Goal: Check status: Check status

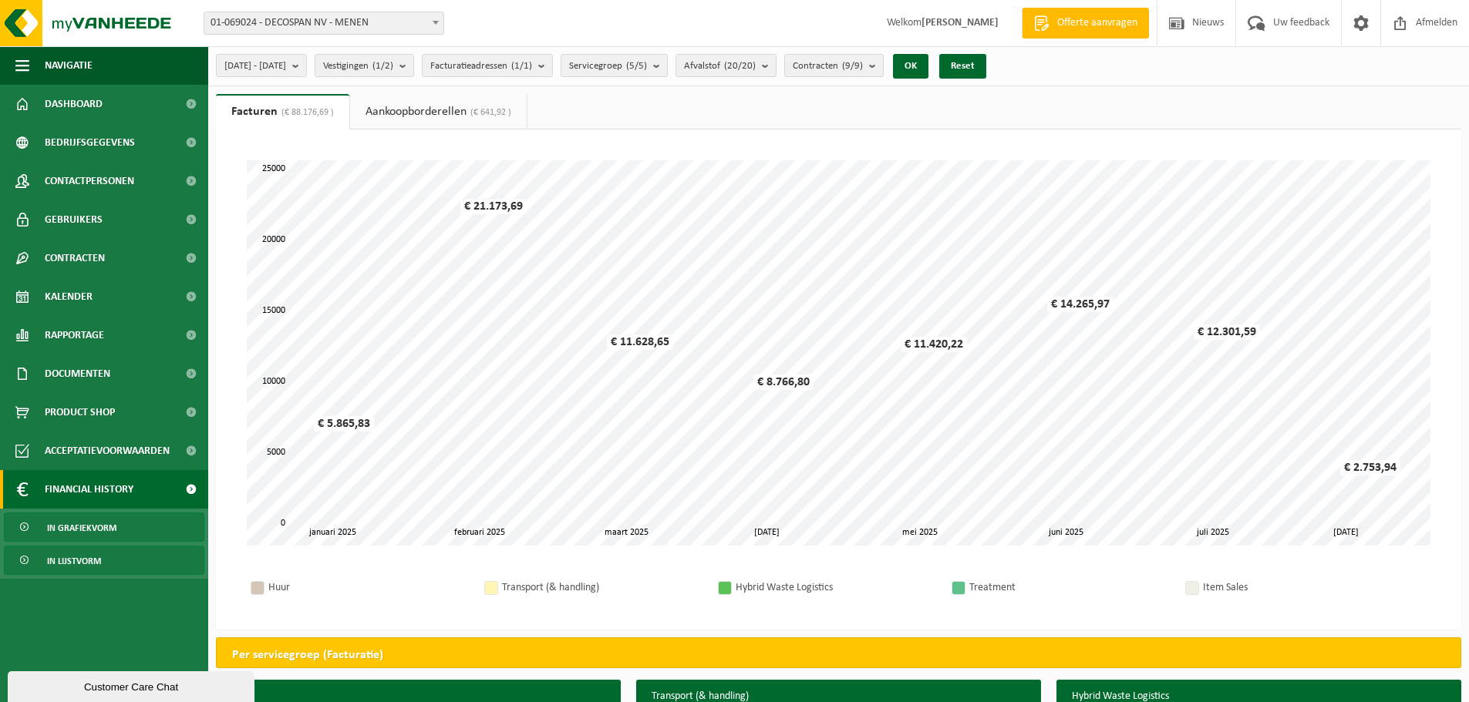
click at [90, 557] on span "In lijstvorm" at bounding box center [74, 561] width 54 height 29
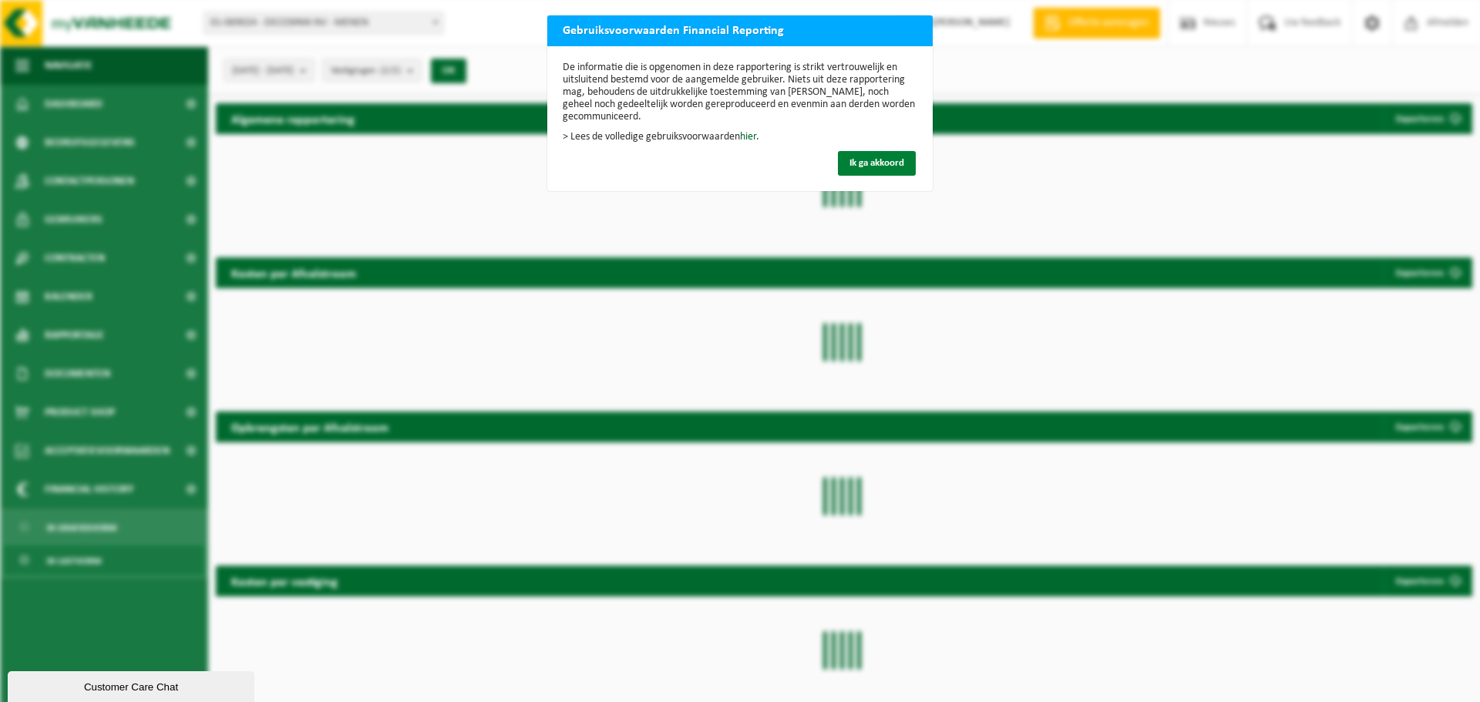
click at [870, 157] on button "Ik ga akkoord" at bounding box center [877, 163] width 78 height 25
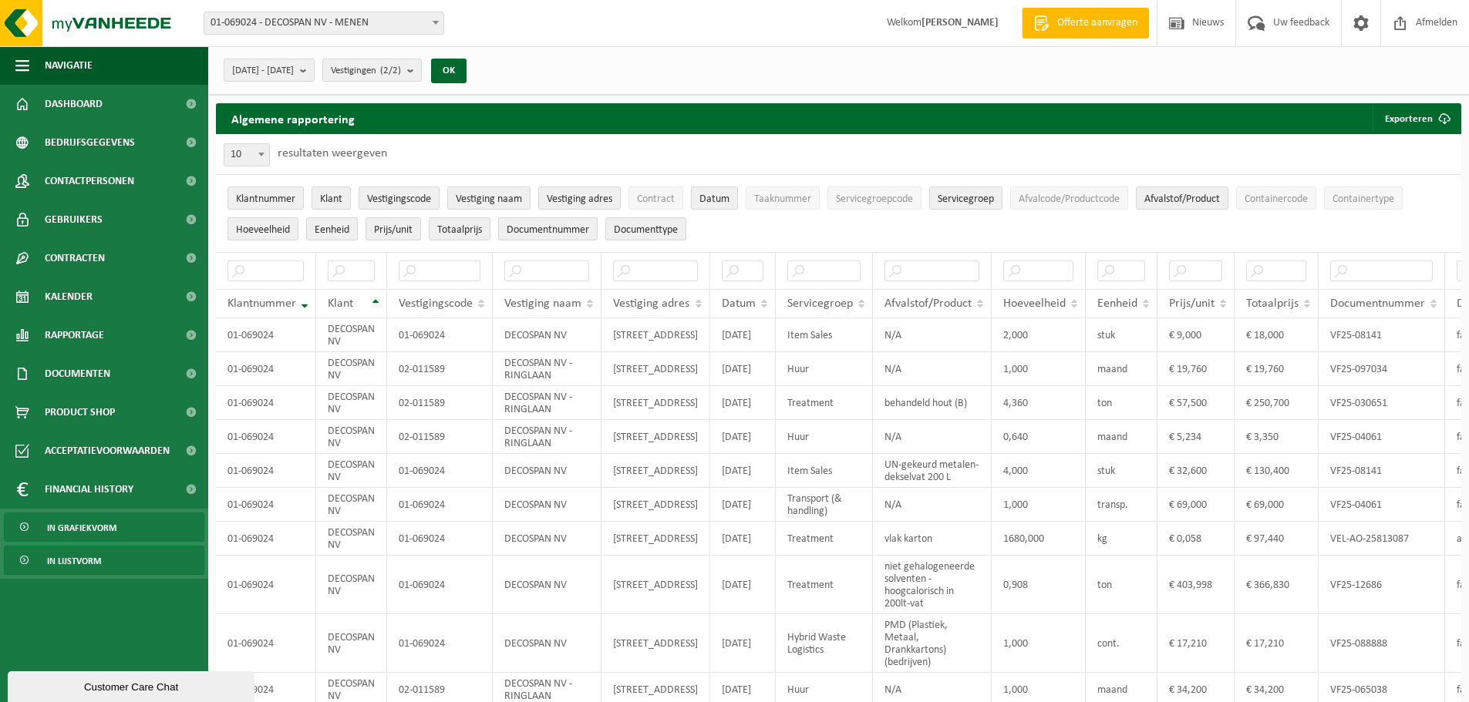
click at [73, 530] on span "In grafiekvorm" at bounding box center [81, 527] width 69 height 29
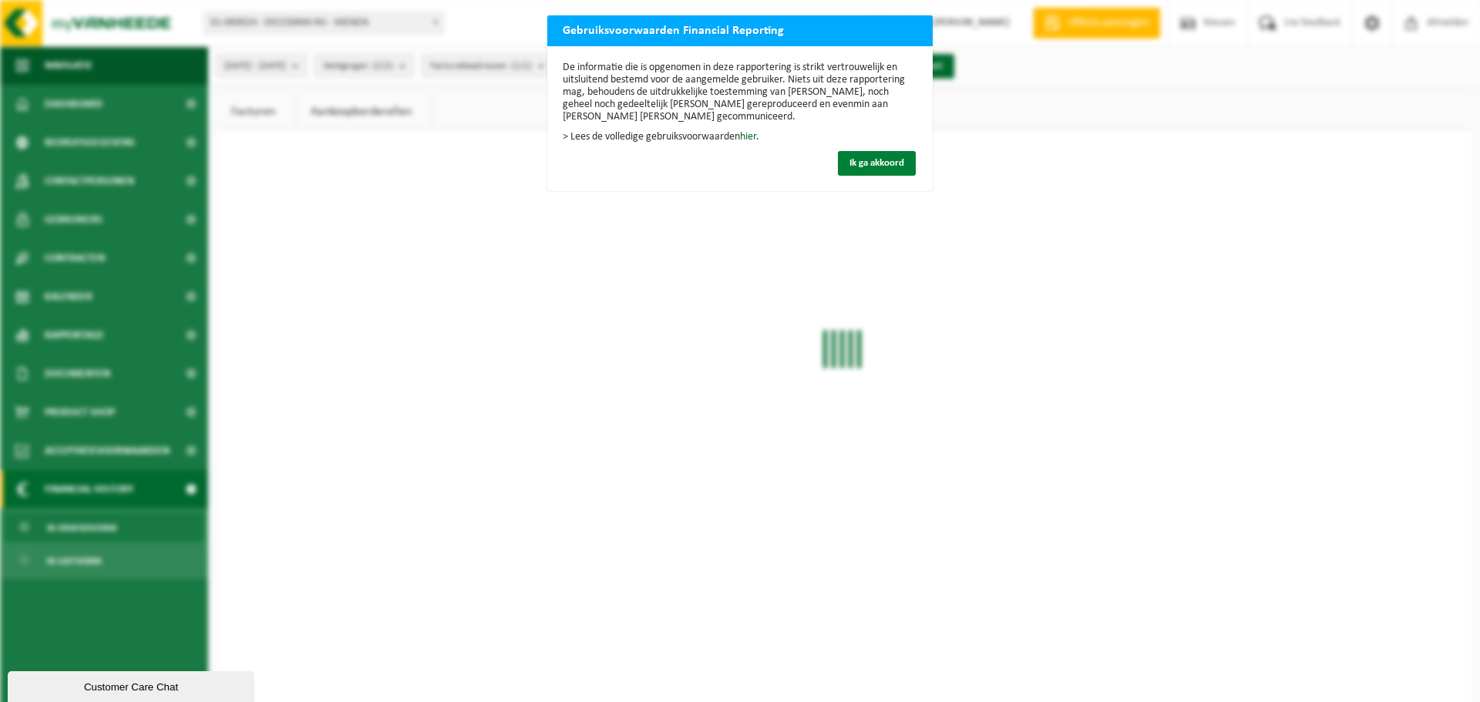
click at [867, 161] on span "Ik ga akkoord" at bounding box center [877, 163] width 55 height 10
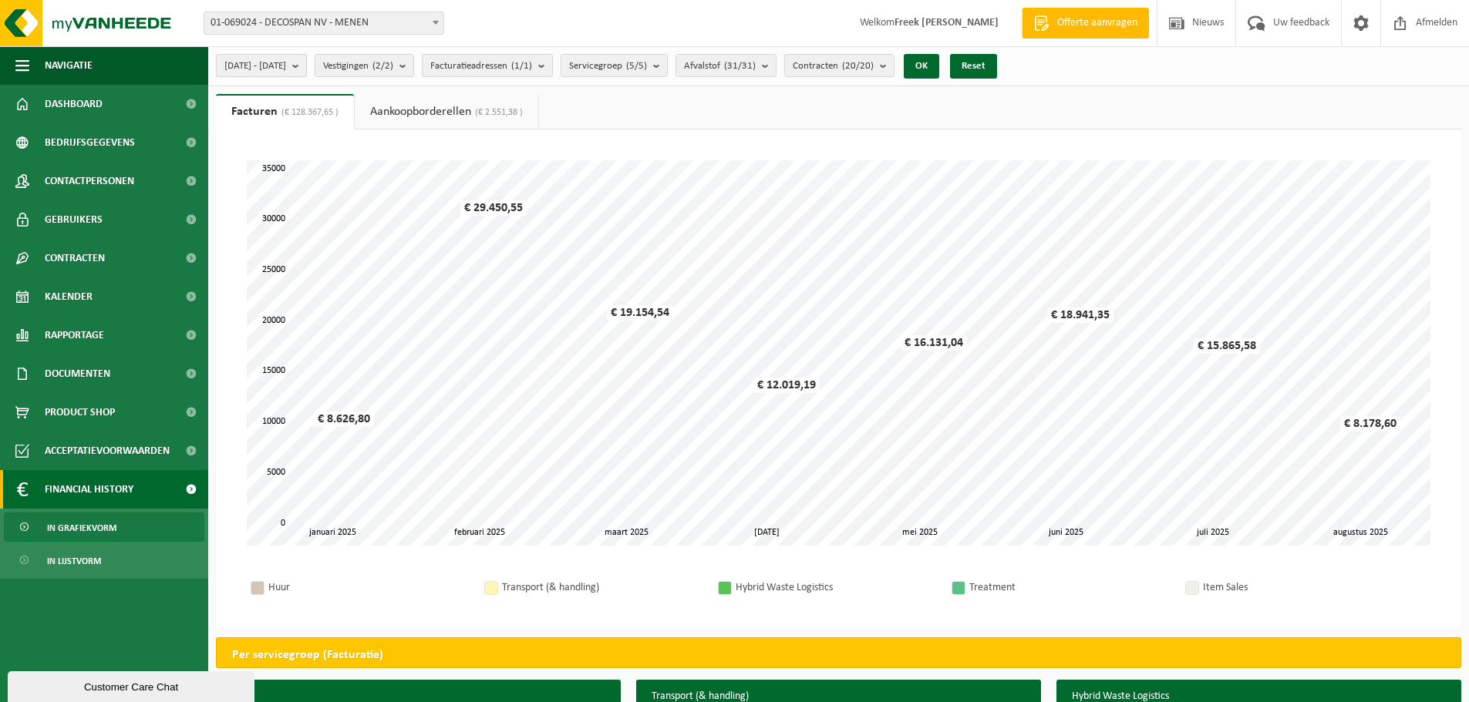
click at [307, 70] on button "[DATE] - [DATE]" at bounding box center [261, 65] width 91 height 23
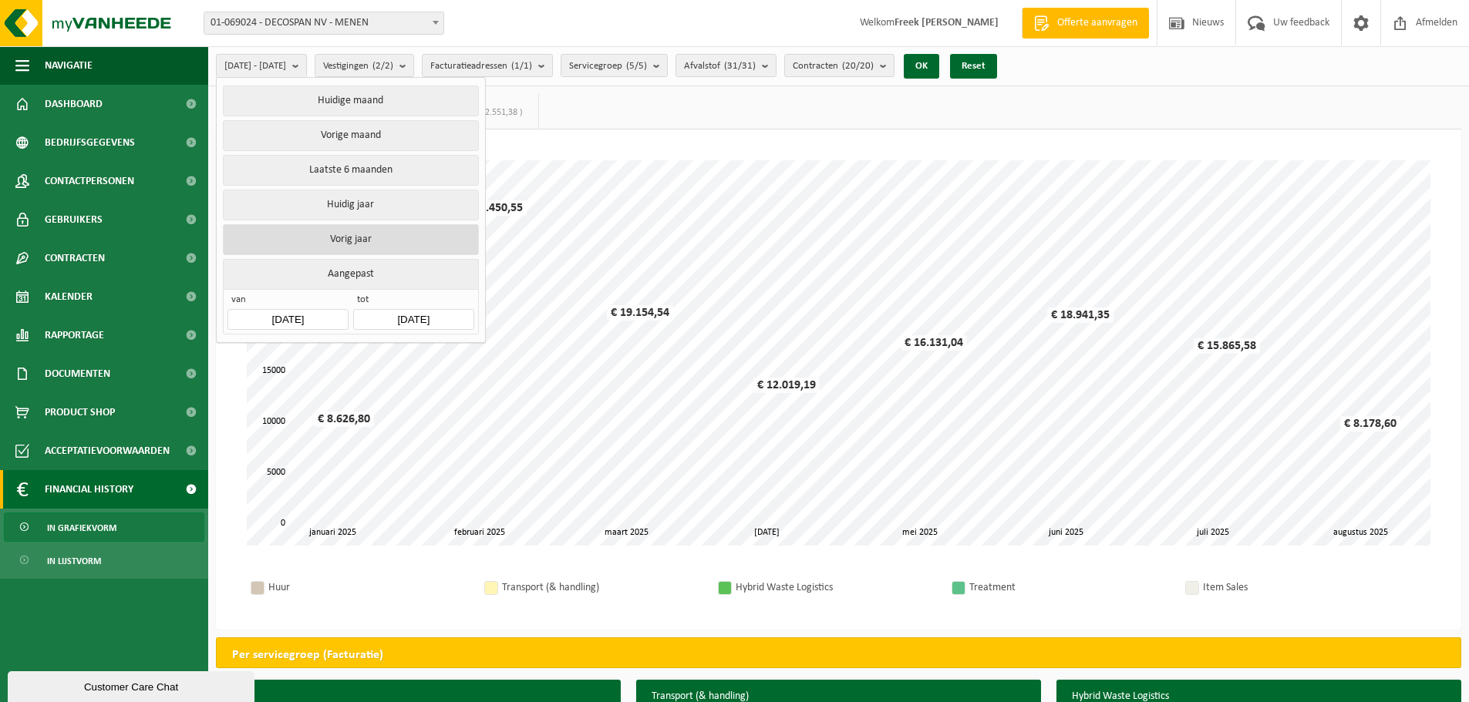
click at [360, 243] on button "Vorig jaar" at bounding box center [350, 239] width 255 height 31
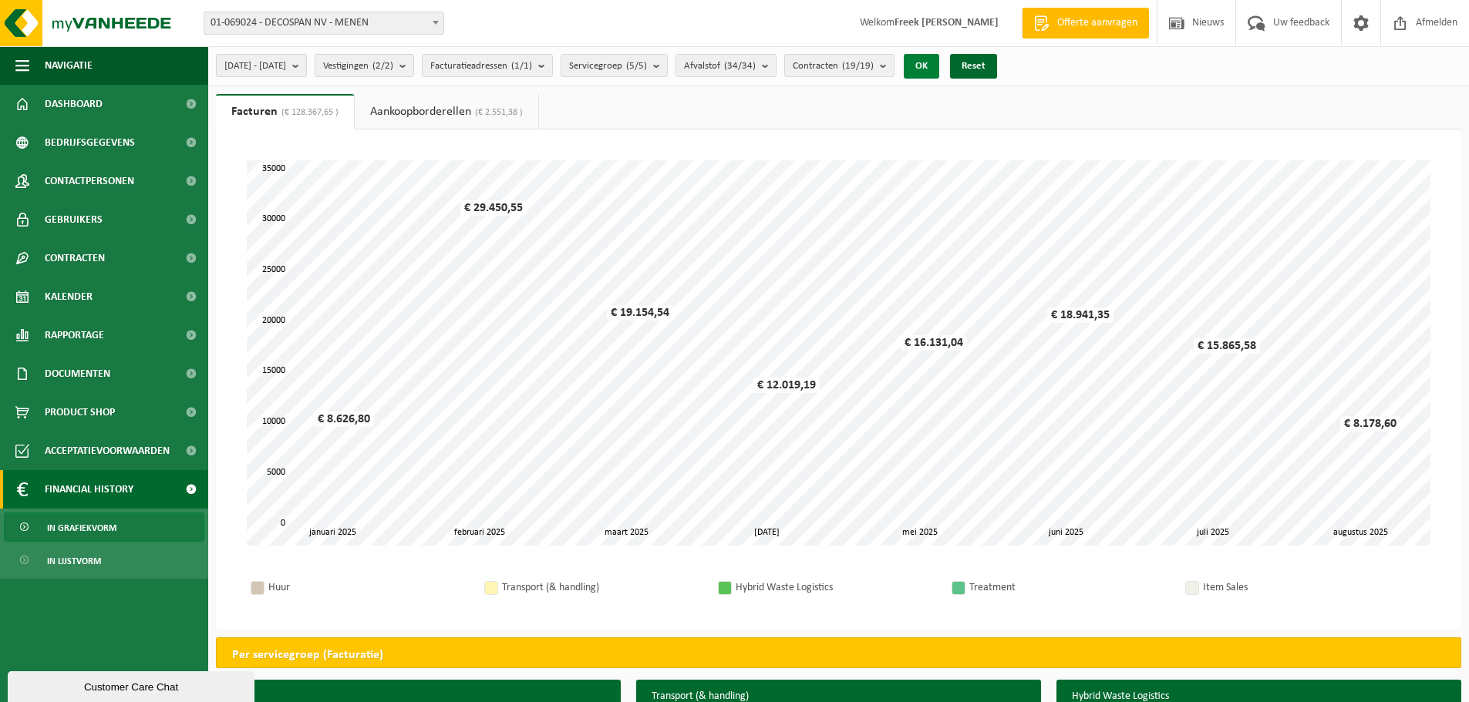
click at [939, 64] on button "OK" at bounding box center [921, 66] width 35 height 25
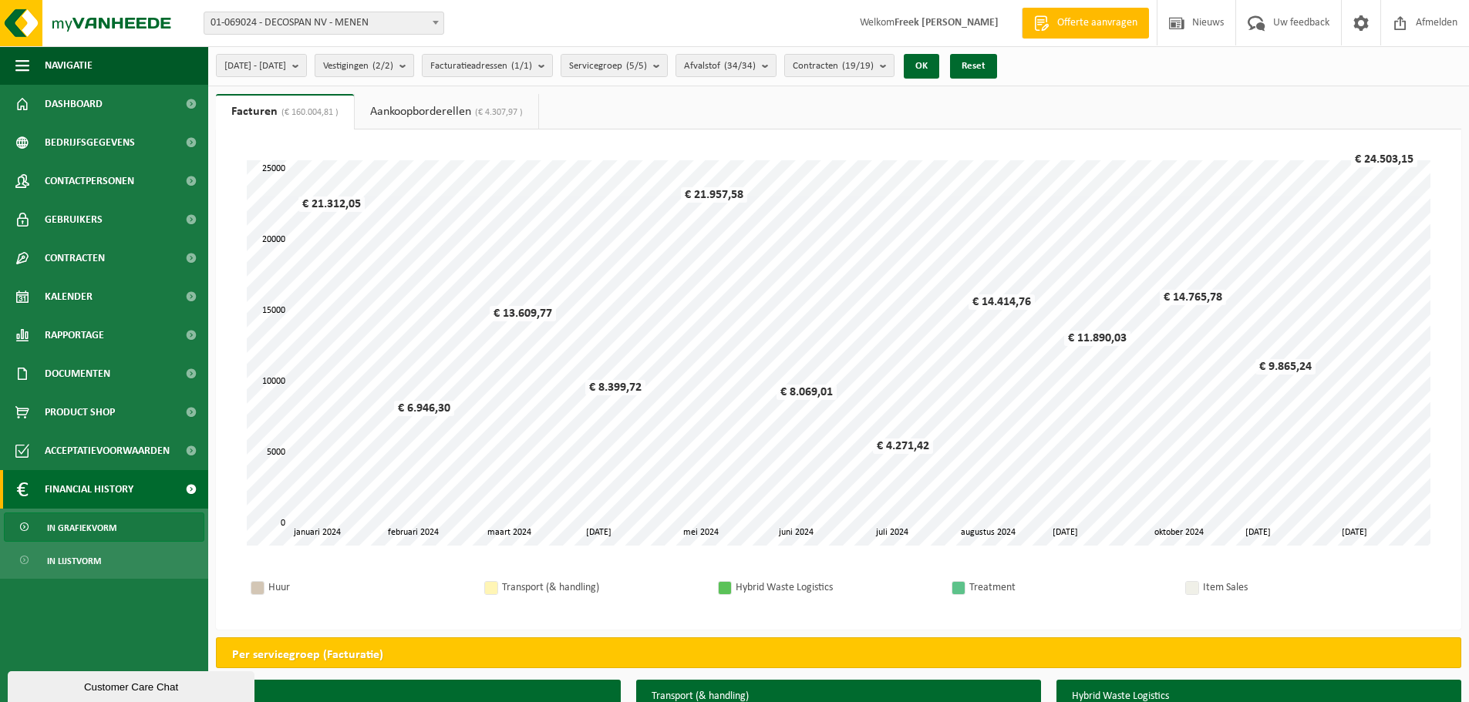
click at [393, 66] on count "(2/2)" at bounding box center [382, 66] width 21 height 10
click at [412, 160] on label "DECOSPAN NV - RINGLAAN - MENEN" at bounding box center [440, 165] width 227 height 23
click at [325, 154] on input "DECOSPAN NV - RINGLAAN - MENEN" at bounding box center [324, 153] width 1 height 1
checkbox input "false"
click at [939, 65] on button "OK" at bounding box center [921, 66] width 35 height 25
